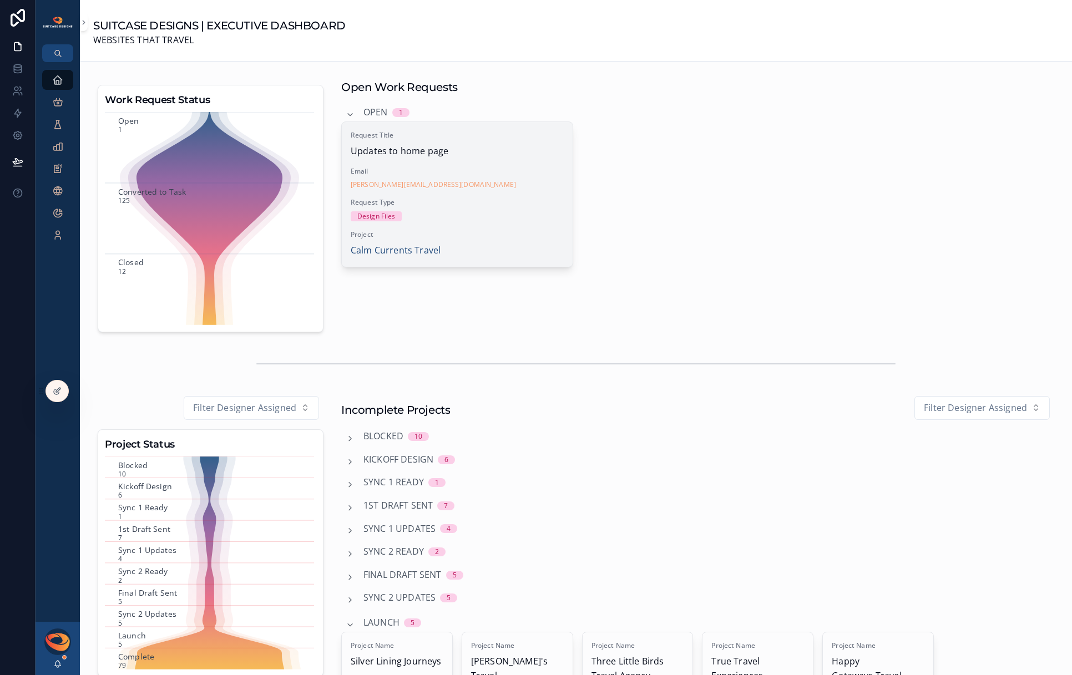
click at [492, 201] on span "Request Type" at bounding box center [457, 202] width 213 height 9
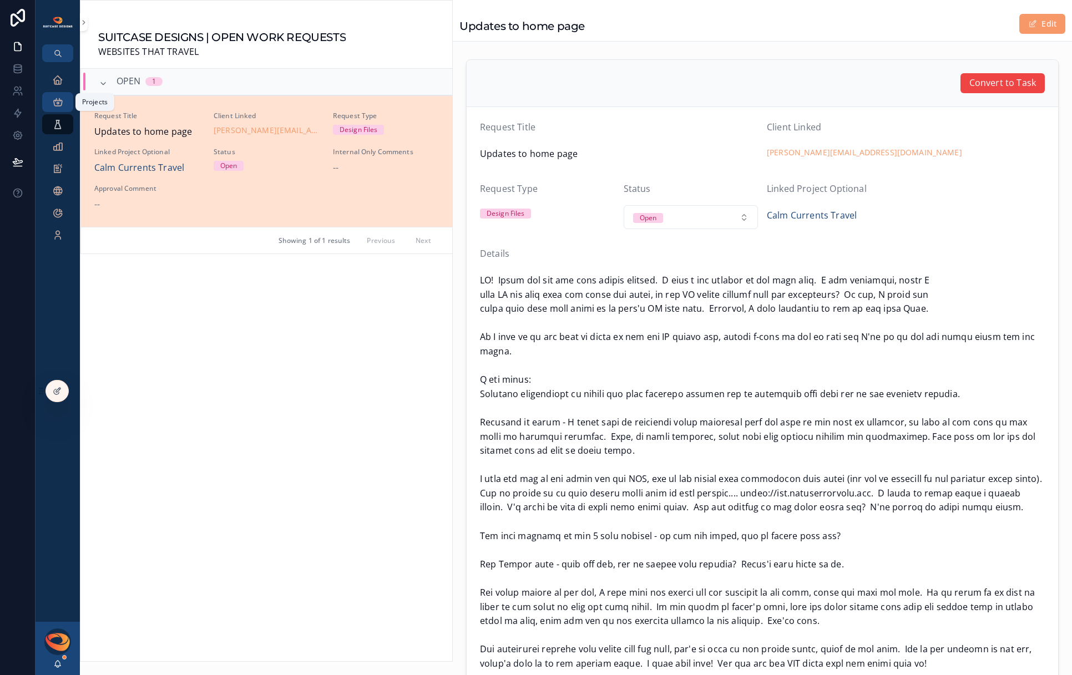
click at [57, 101] on icon "scrollable content" at bounding box center [57, 102] width 11 height 11
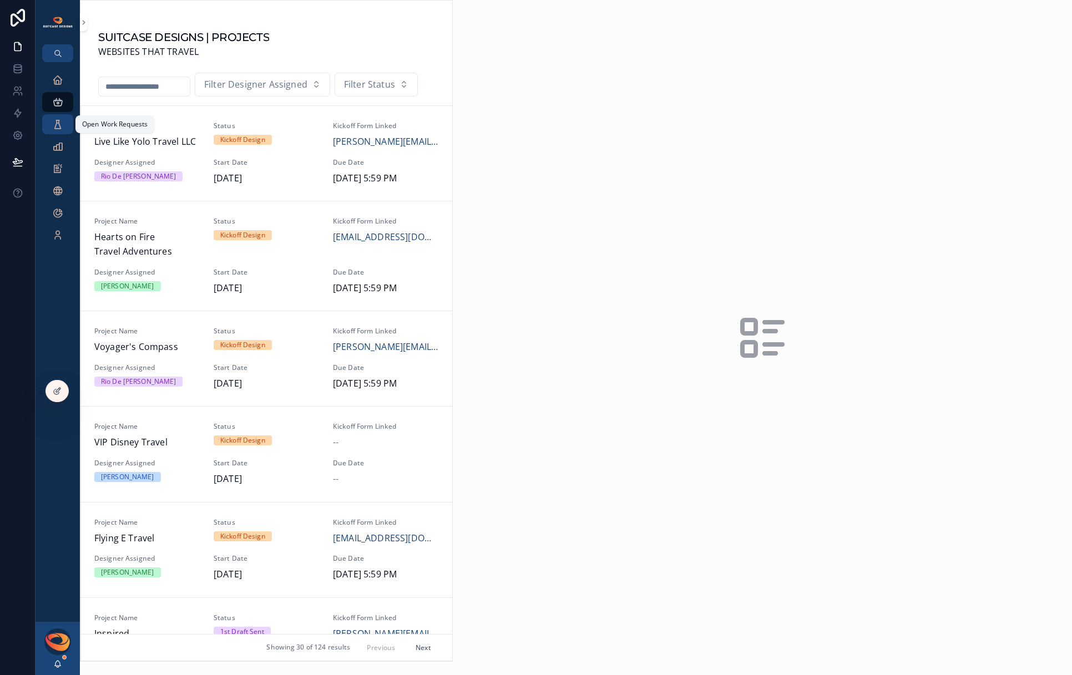
click at [58, 128] on icon "scrollable content" at bounding box center [57, 124] width 11 height 11
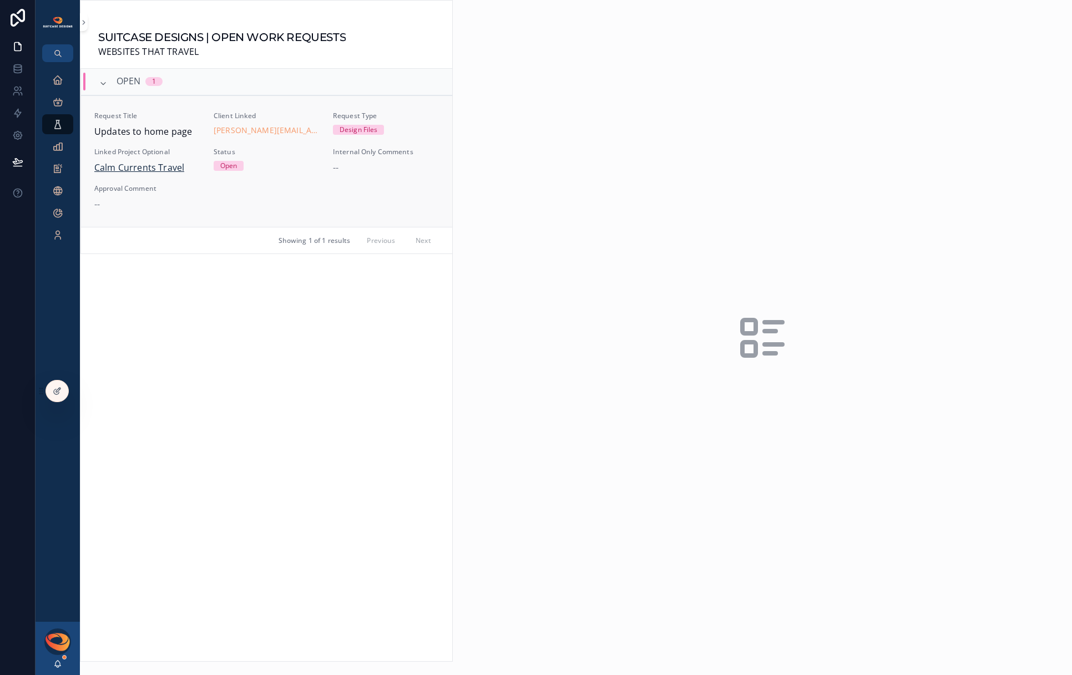
click at [152, 170] on span "Calm Currents Travel" at bounding box center [139, 168] width 90 height 14
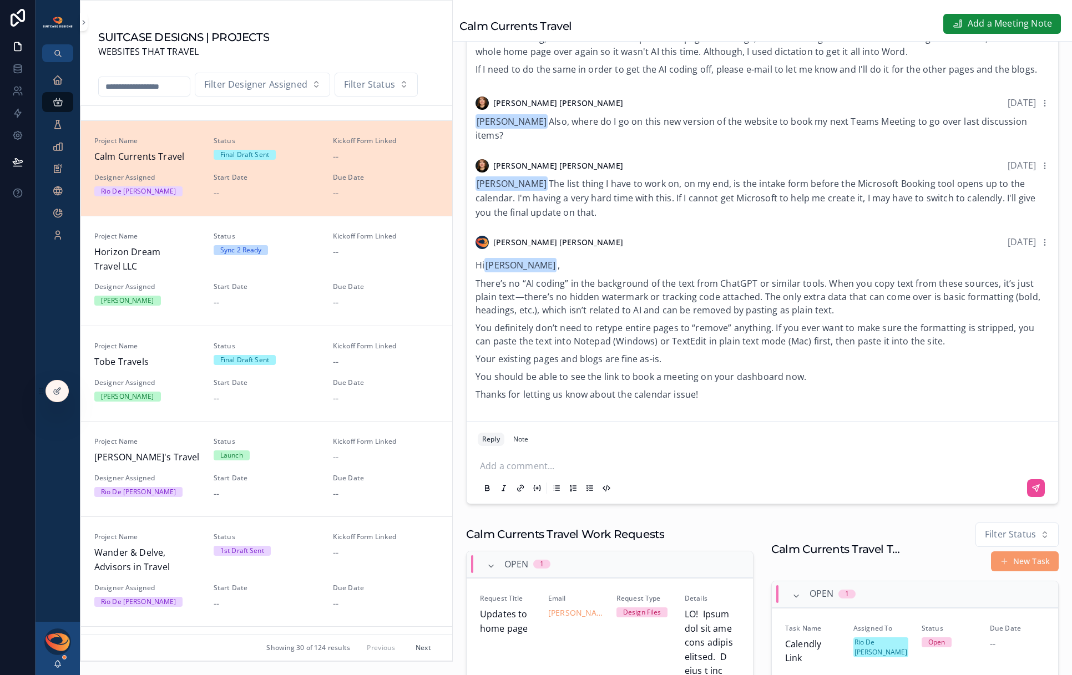
scroll to position [199, 0]
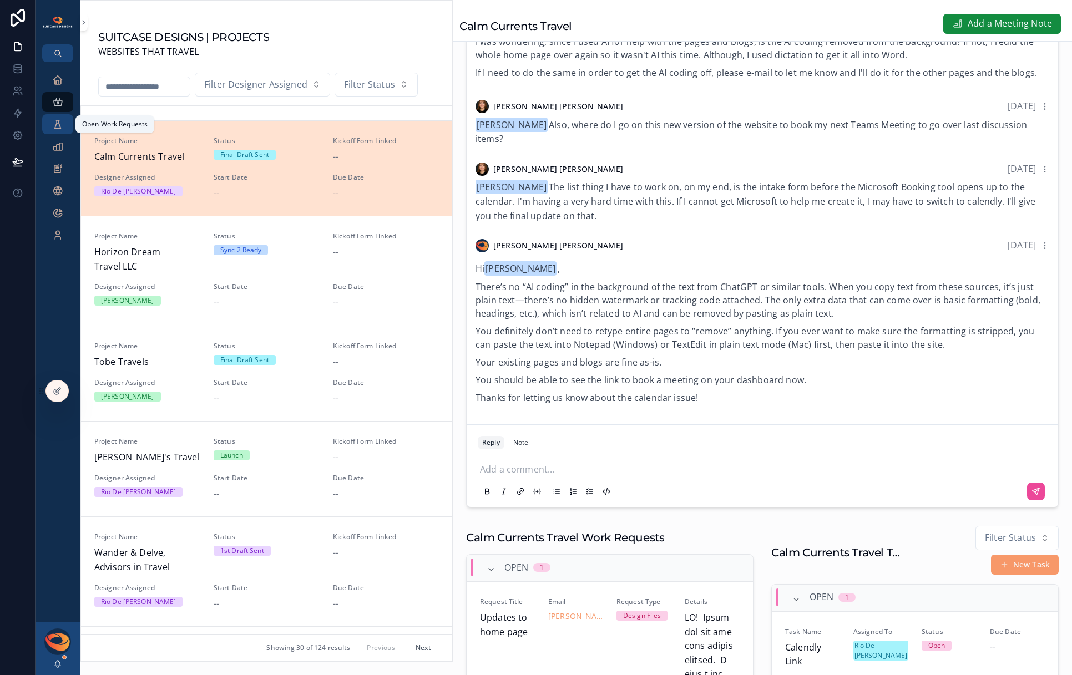
click at [52, 129] on icon "scrollable content" at bounding box center [57, 124] width 11 height 11
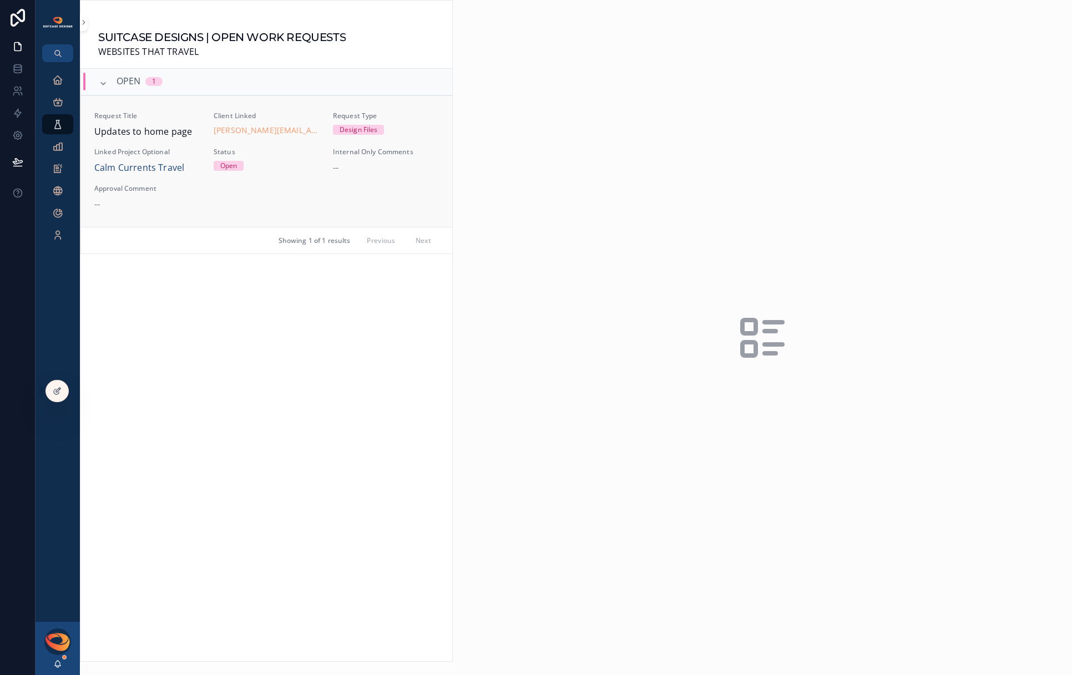
click at [289, 174] on div "Status Open" at bounding box center [267, 162] width 106 height 28
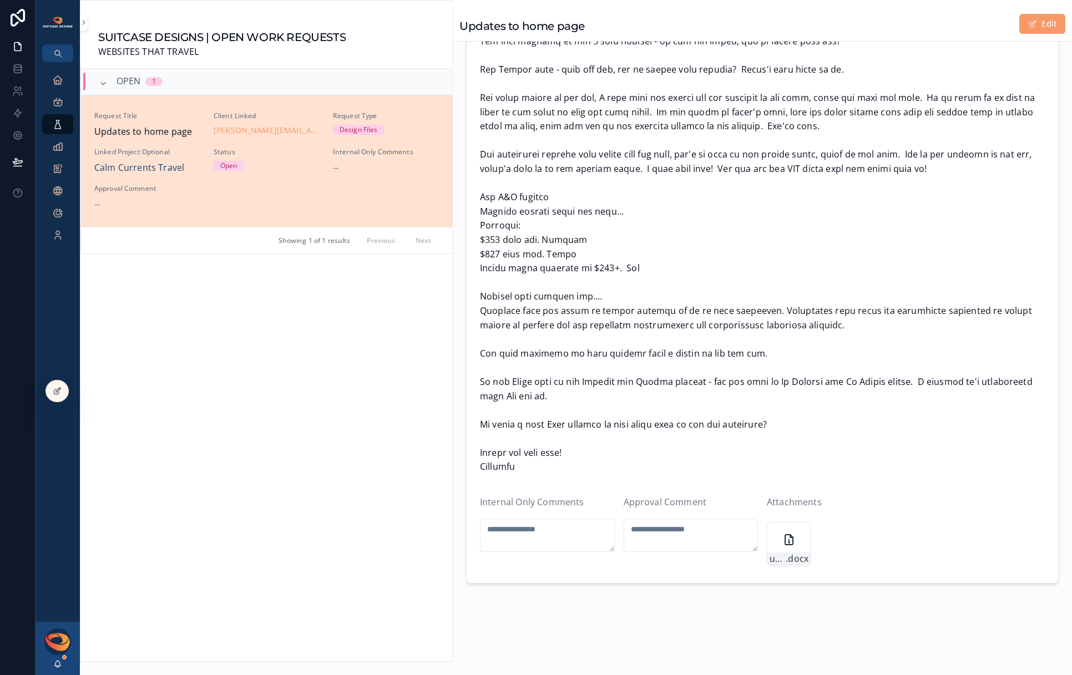
scroll to position [496, 0]
click at [785, 534] on icon "scrollable content" at bounding box center [789, 539] width 8 height 10
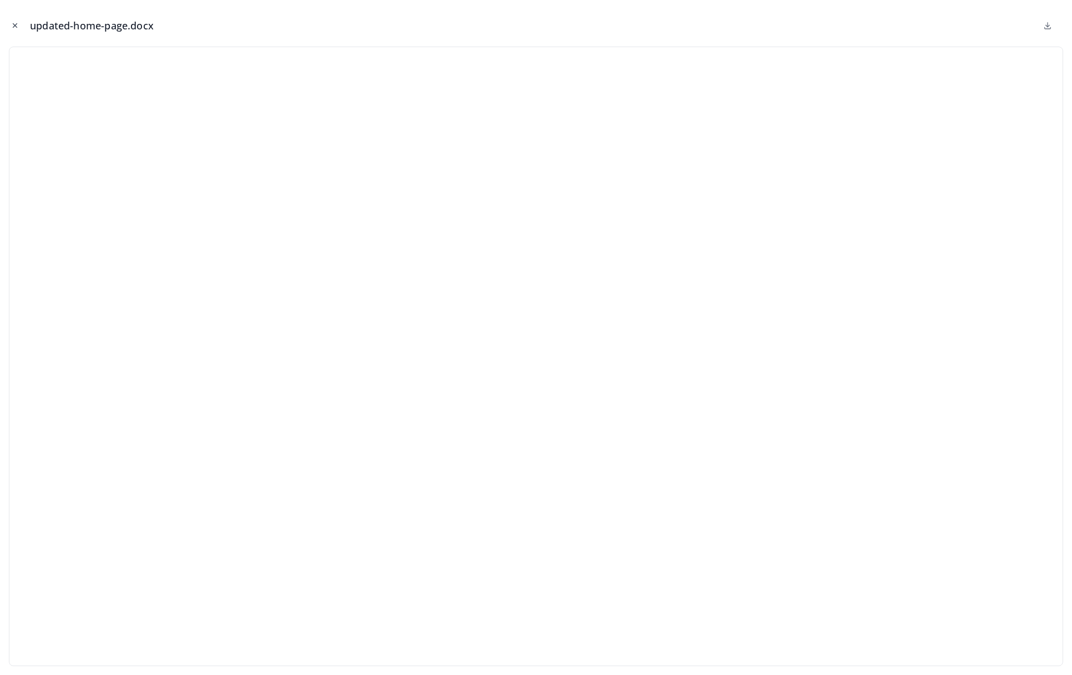
click at [16, 28] on icon "Close modal" at bounding box center [15, 26] width 8 height 8
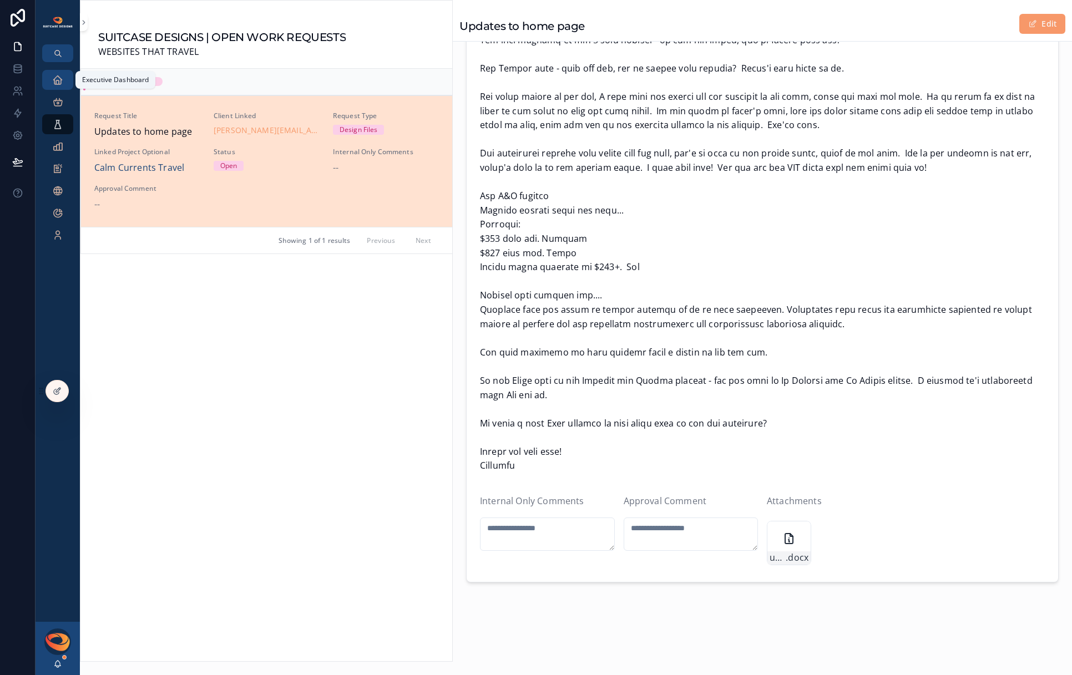
click at [55, 87] on div "Executive Dashboard" at bounding box center [58, 80] width 18 height 18
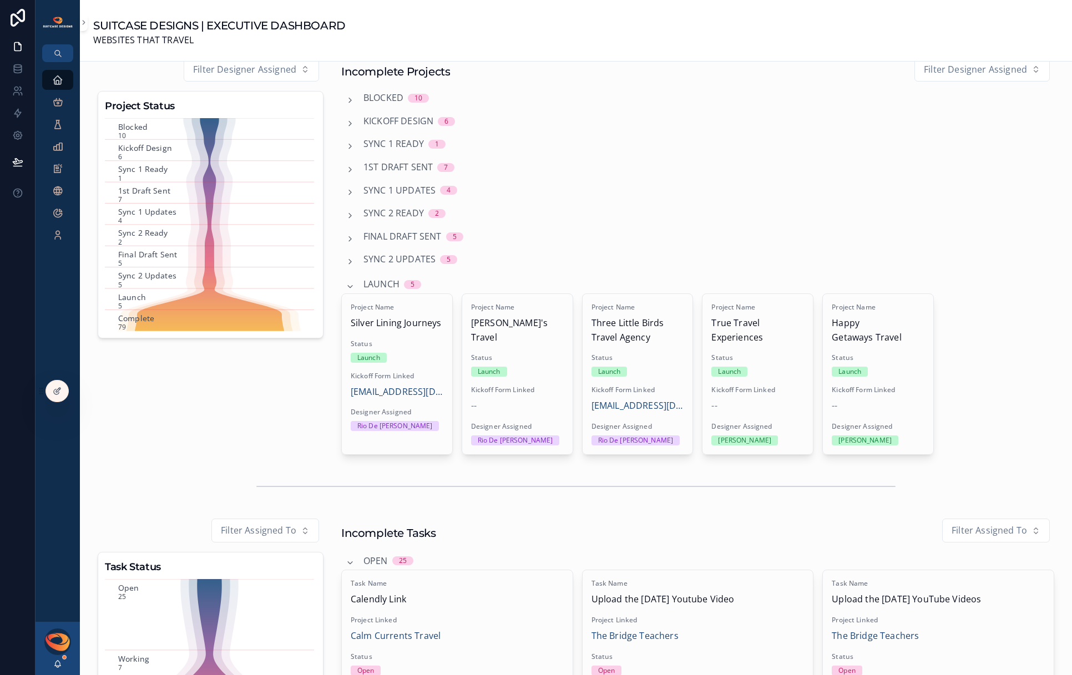
scroll to position [339, 0]
